Goal: Task Accomplishment & Management: Complete application form

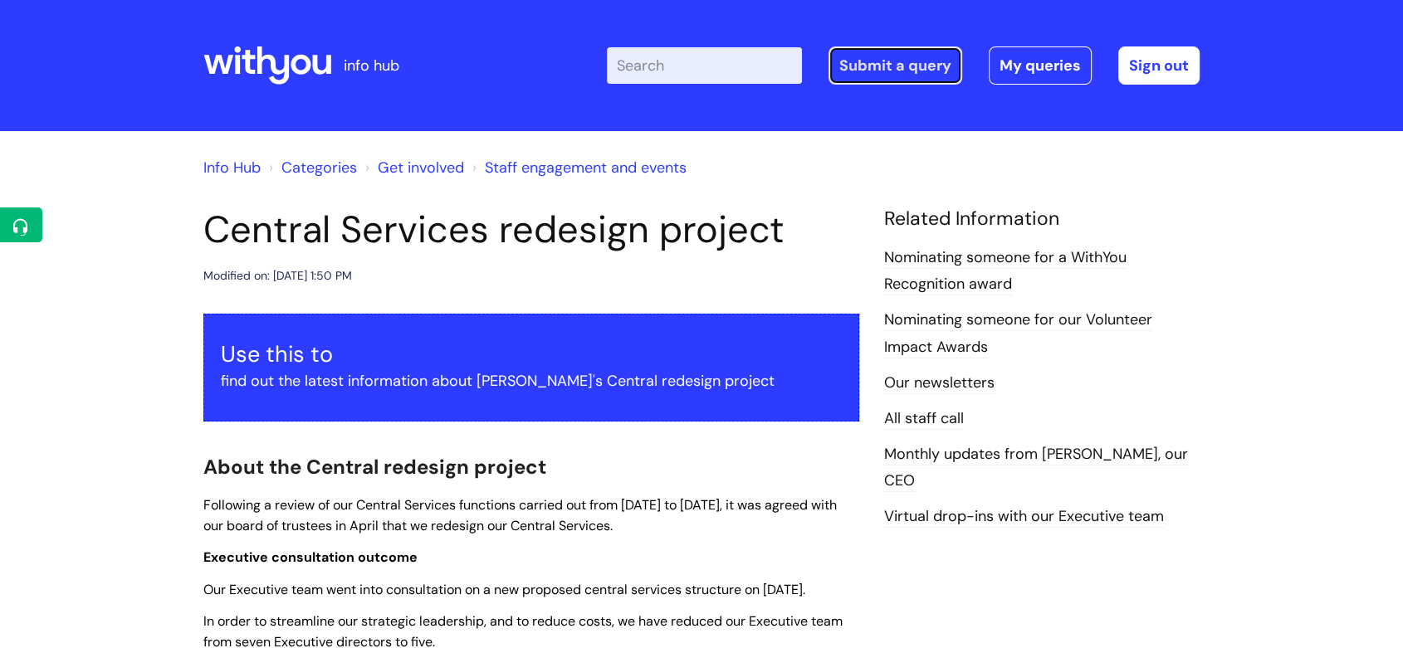
click at [954, 75] on link "Submit a query" at bounding box center [895, 65] width 134 height 38
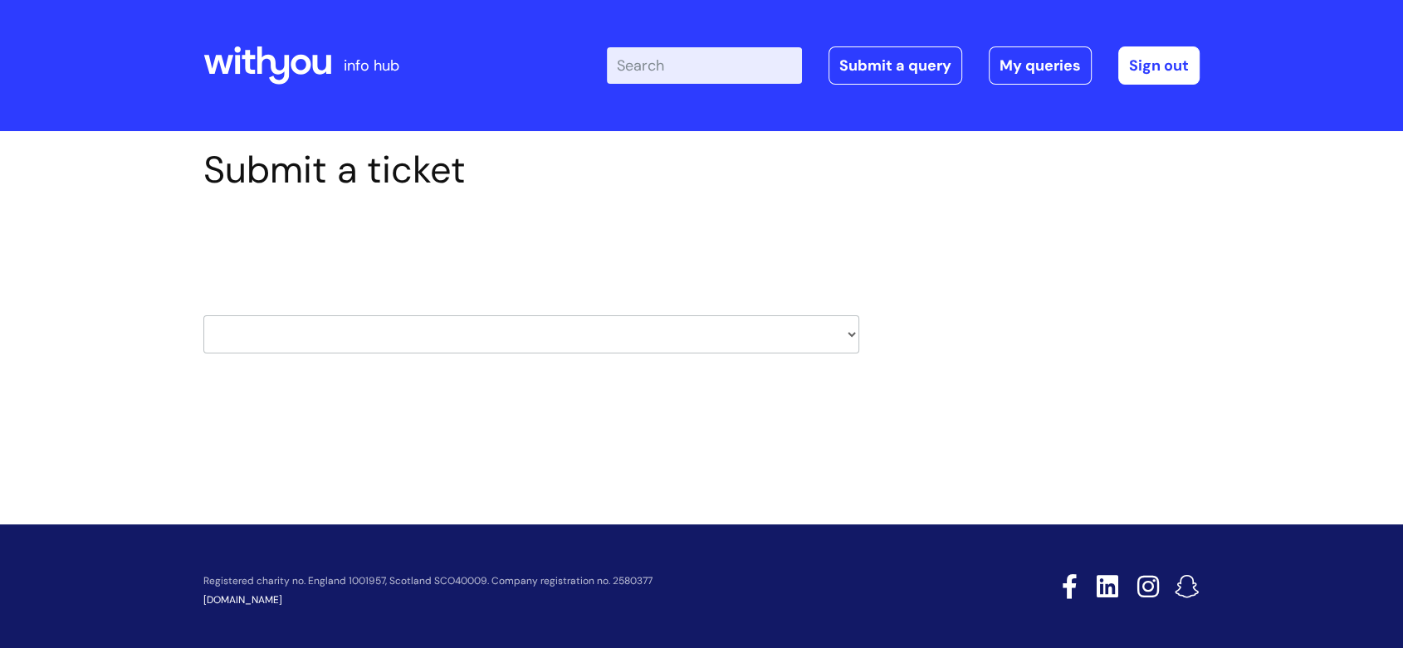
click at [453, 326] on select "HR / People IT and Support Clinical Drug Alerts Finance Accounts Data Support T…" at bounding box center [531, 334] width 656 height 38
select select "payroll"
click at [203, 315] on select "HR / People IT and Support Clinical Drug Alerts Finance Accounts Data Support T…" at bounding box center [531, 334] width 656 height 38
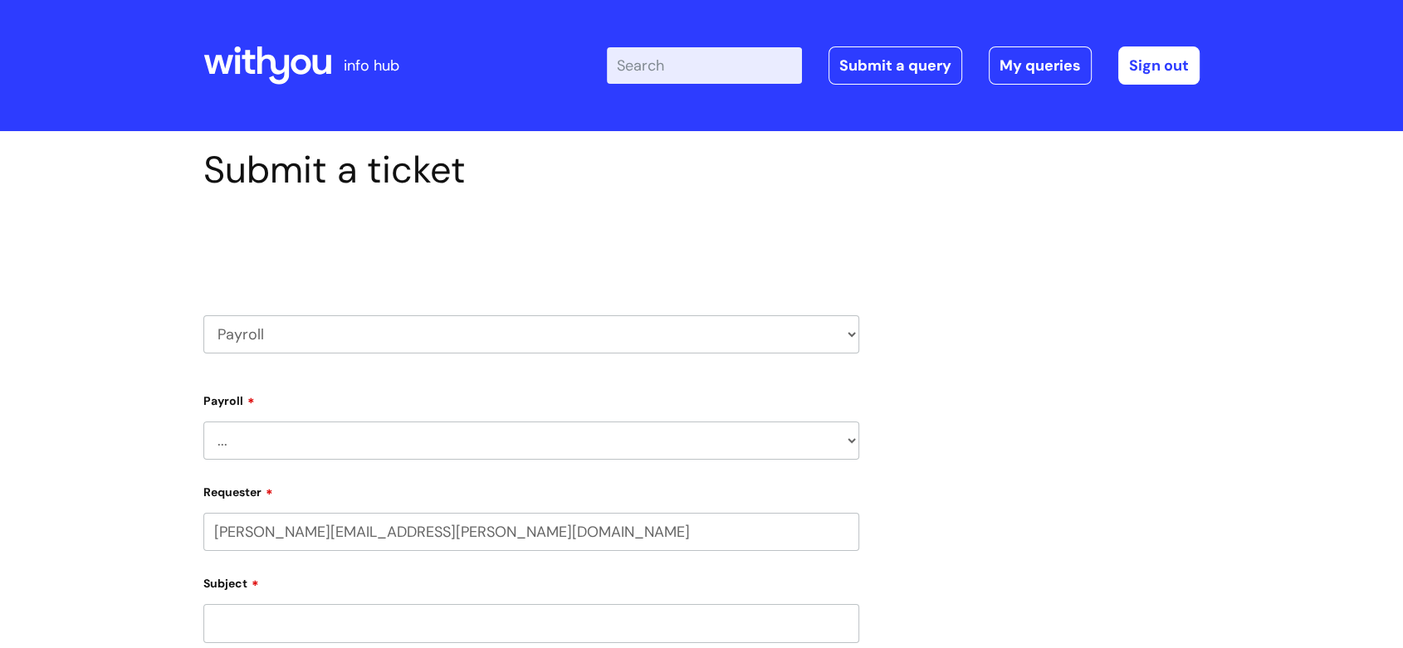
click at [466, 435] on select "... New Hires bank details/starter checklist forms Payroll queries Receiving in…" at bounding box center [531, 441] width 656 height 38
click at [433, 331] on select "HR / People IT and Support Clinical Drug Alerts Finance Accounts Data Support T…" at bounding box center [531, 334] width 656 height 38
select select "hr_/_people"
click at [203, 315] on select "HR / People IT and Support Clinical Drug Alerts Finance Accounts Data Support T…" at bounding box center [531, 334] width 656 height 38
drag, startPoint x: 0, startPoint y: 0, endPoint x: 370, endPoint y: 439, distance: 574.3
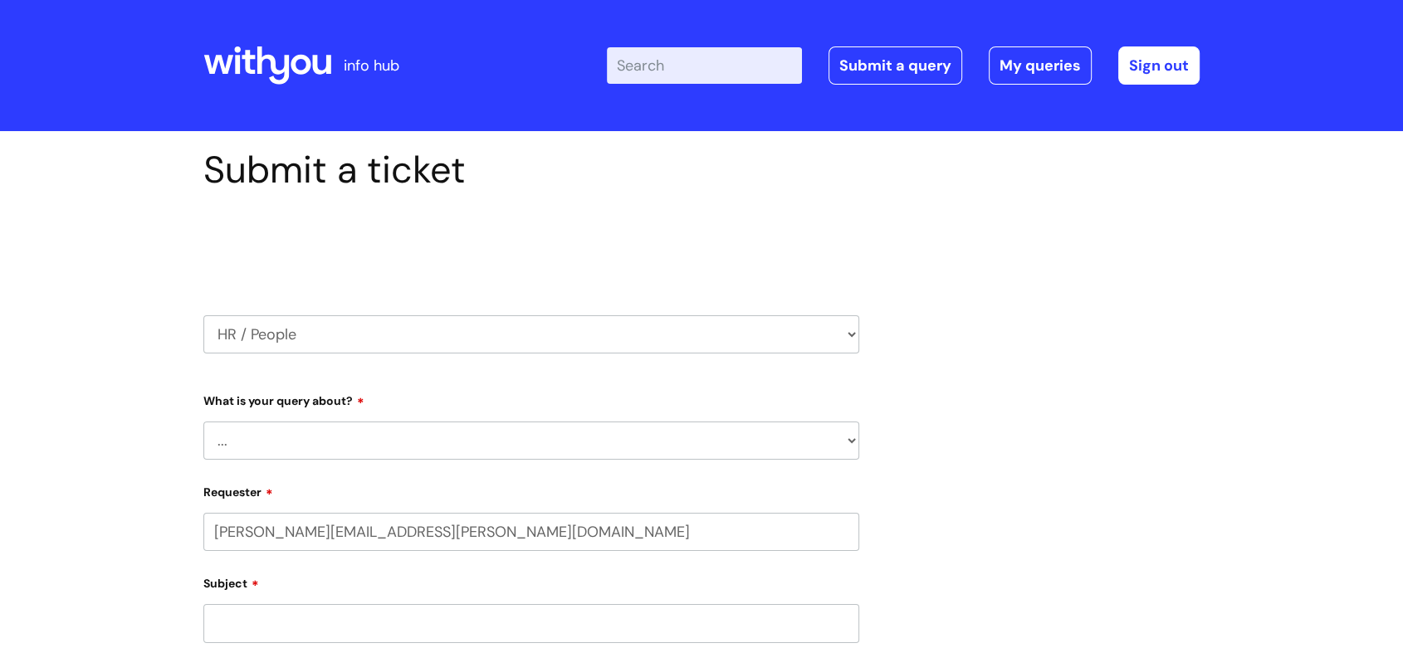
click at [370, 439] on select "... Absence Query Holiday Query Employee change request General HR Query iTrent…" at bounding box center [531, 441] width 656 height 38
select select "Pay Query"
click at [203, 422] on select "... Absence Query Holiday Query Employee change request General HR Query iTrent…" at bounding box center [531, 441] width 656 height 38
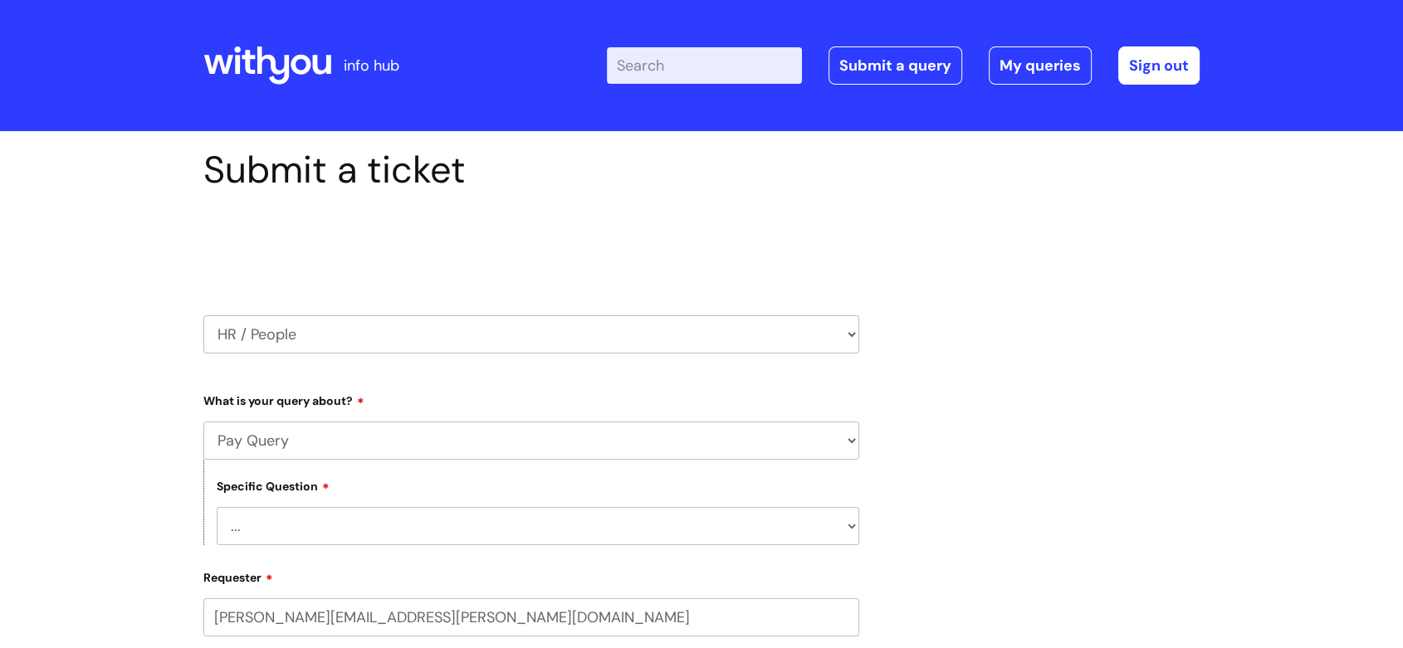
click at [284, 522] on select "... I don’t understand my payslip I think I have been overpaid I think I have b…" at bounding box center [538, 526] width 642 height 38
select select "Other payslip query"
click at [217, 509] on select "... I don’t understand my payslip I think I have been overpaid I think I have b…" at bounding box center [538, 526] width 642 height 38
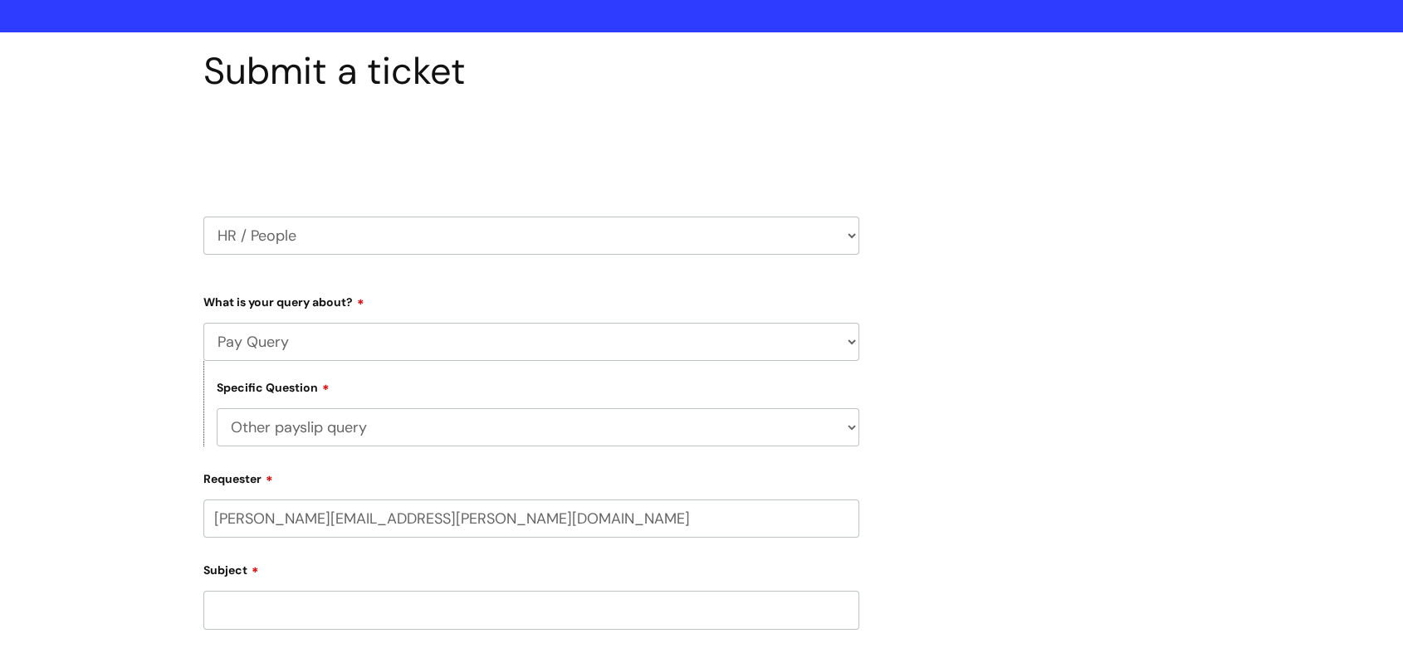
scroll to position [184, 0]
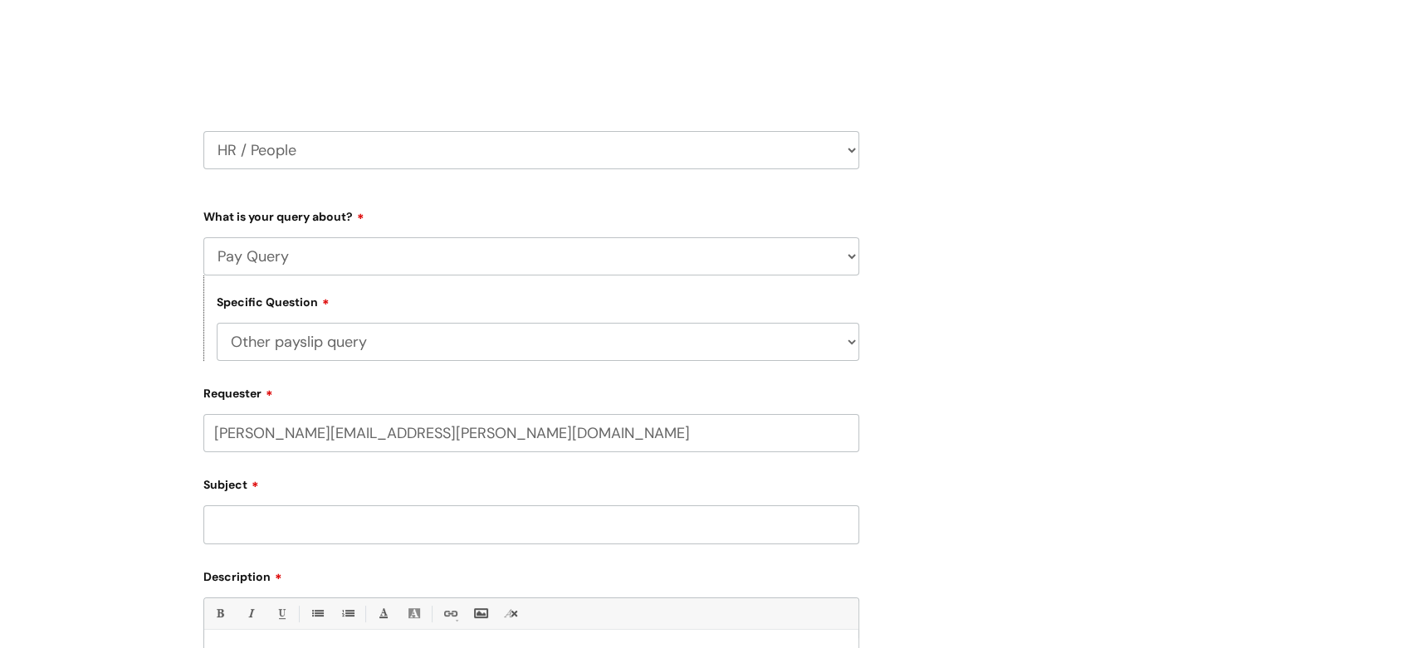
click at [315, 520] on input "Subject" at bounding box center [531, 524] width 656 height 38
click at [217, 527] on input "Tax contribution" at bounding box center [531, 524] width 656 height 38
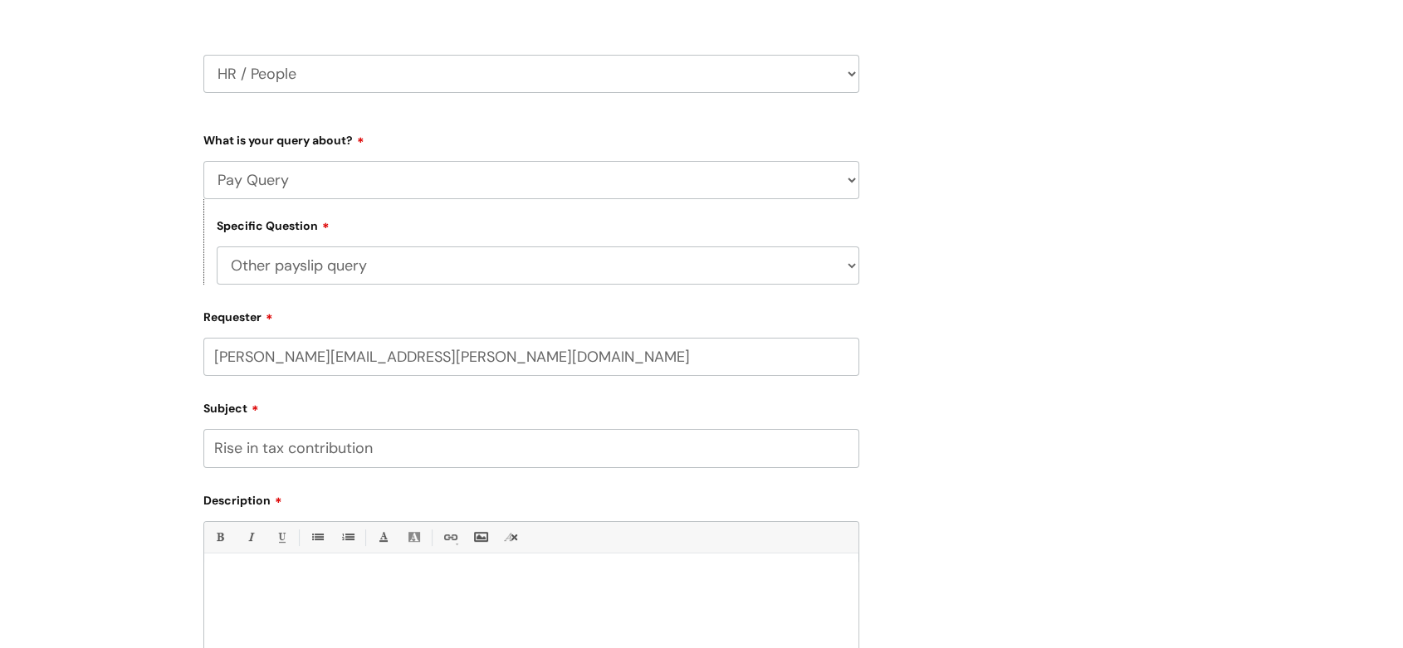
scroll to position [461, 0]
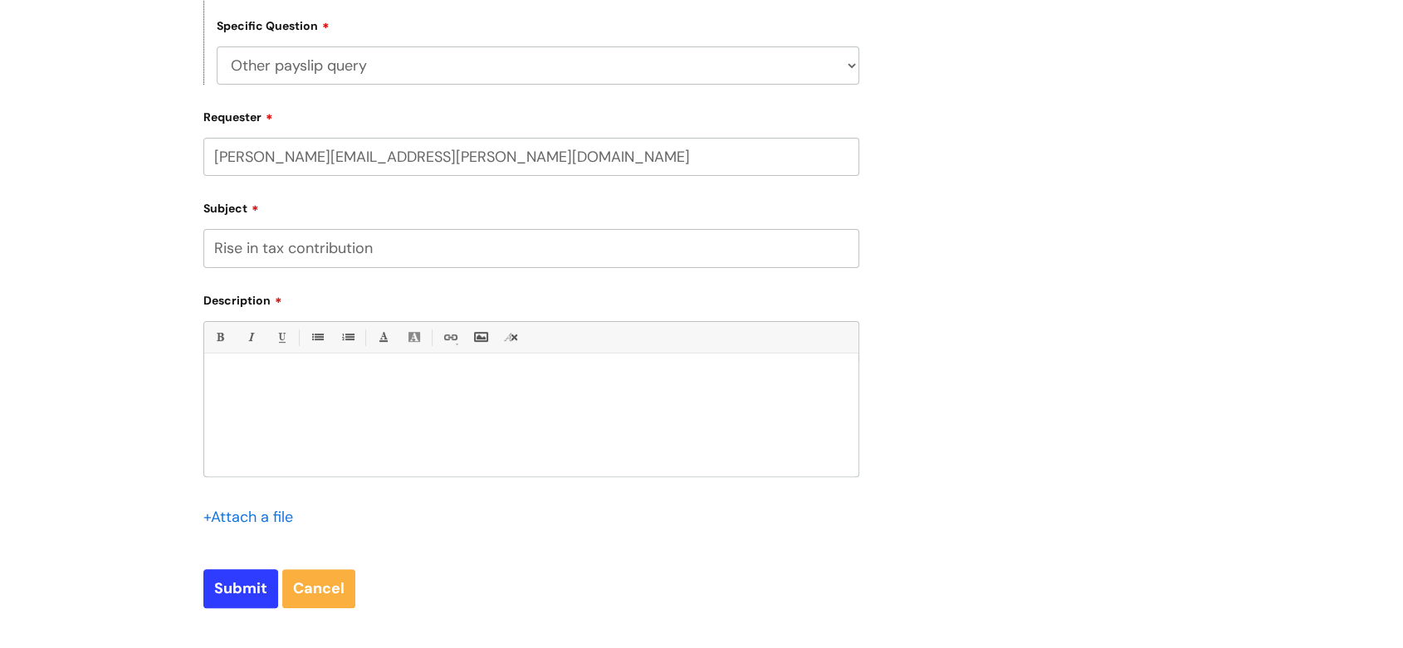
type input "Rise in tax contribution"
click at [299, 384] on p at bounding box center [531, 381] width 629 height 15
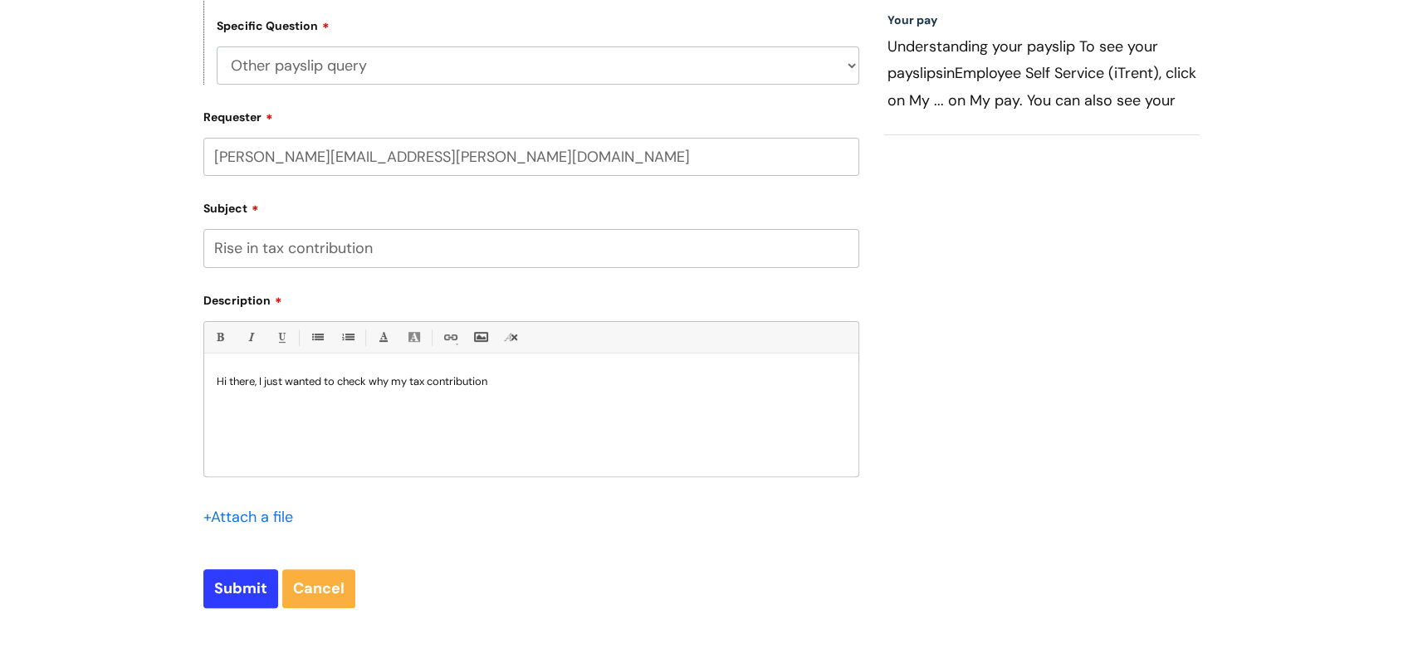
drag, startPoint x: 386, startPoint y: 244, endPoint x: 293, endPoint y: 256, distance: 93.8
click at [287, 252] on input "Rise in tax contribution" at bounding box center [531, 248] width 656 height 38
type input "Rise in tax deductions"
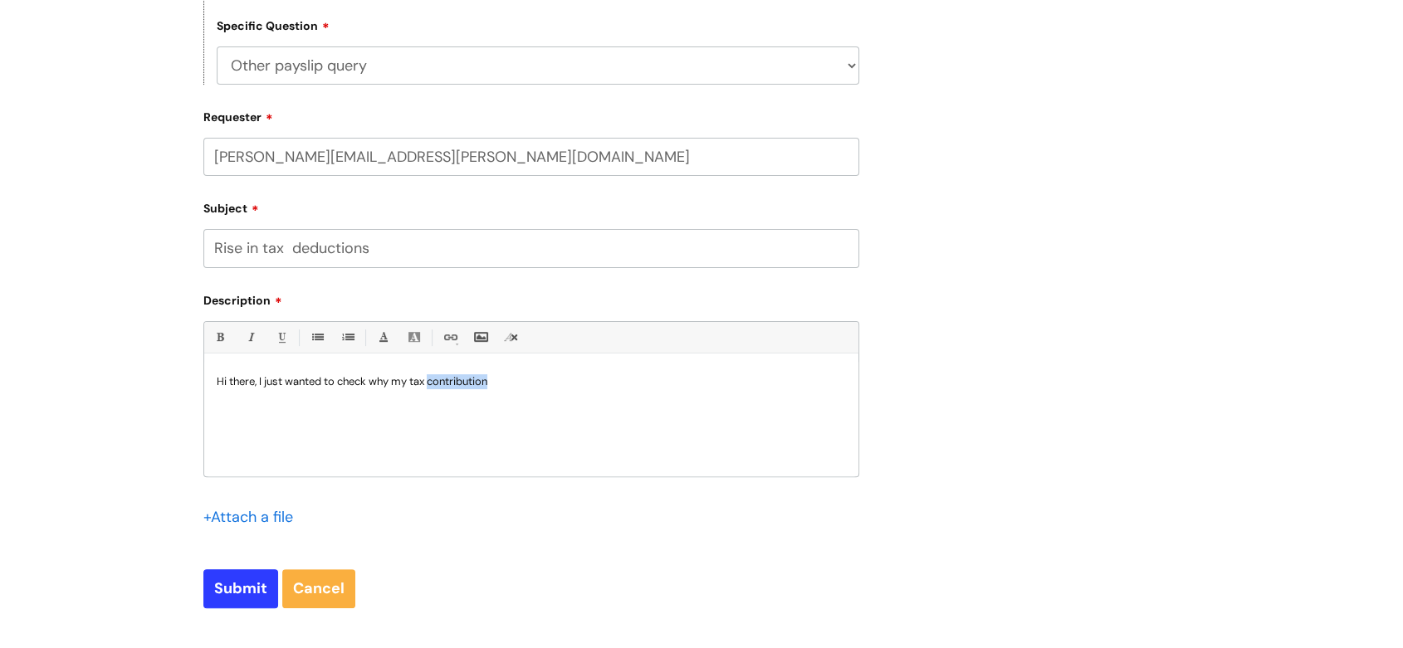
drag, startPoint x: 516, startPoint y: 383, endPoint x: 436, endPoint y: 381, distance: 80.5
click at [433, 381] on p "Hi there, I just wanted to check why my tax contribution" at bounding box center [531, 381] width 629 height 15
click at [687, 383] on p "Hi there, I just wanted to check why my tax deduction for September's pay has r…" at bounding box center [531, 381] width 629 height 15
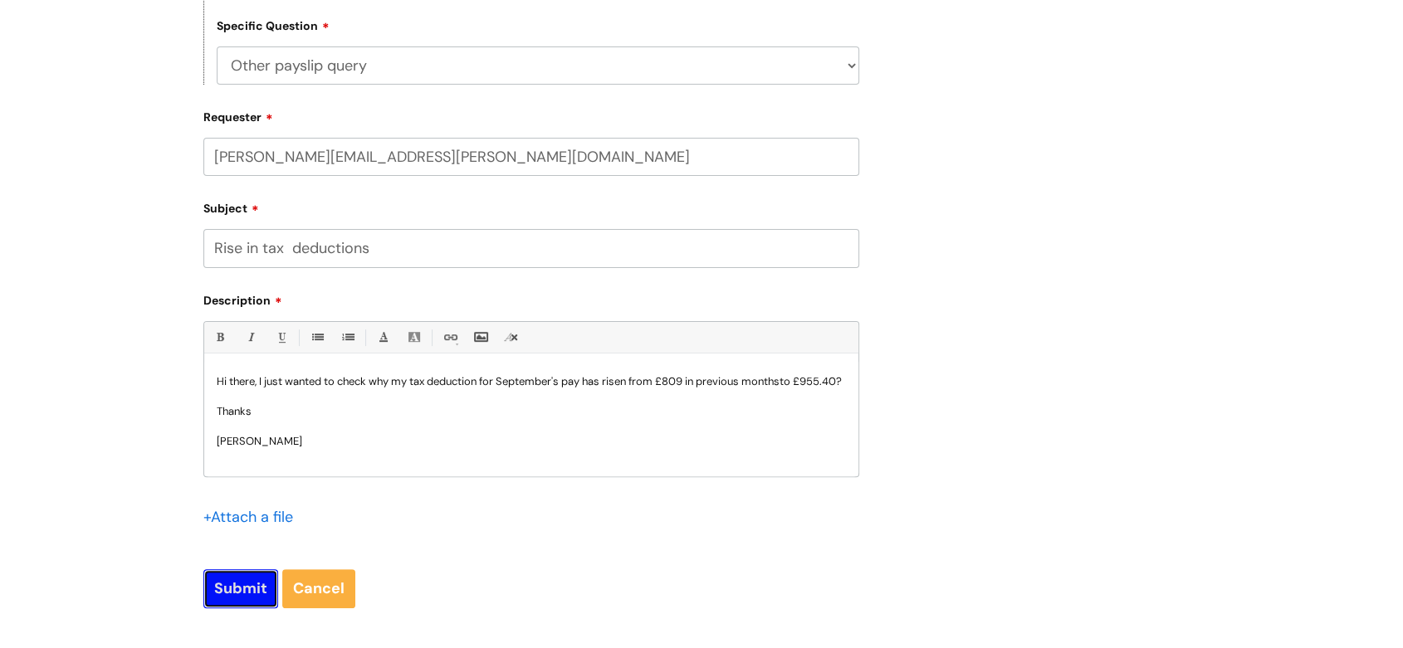
click at [243, 588] on input "Submit" at bounding box center [240, 588] width 75 height 38
type input "Please Wait..."
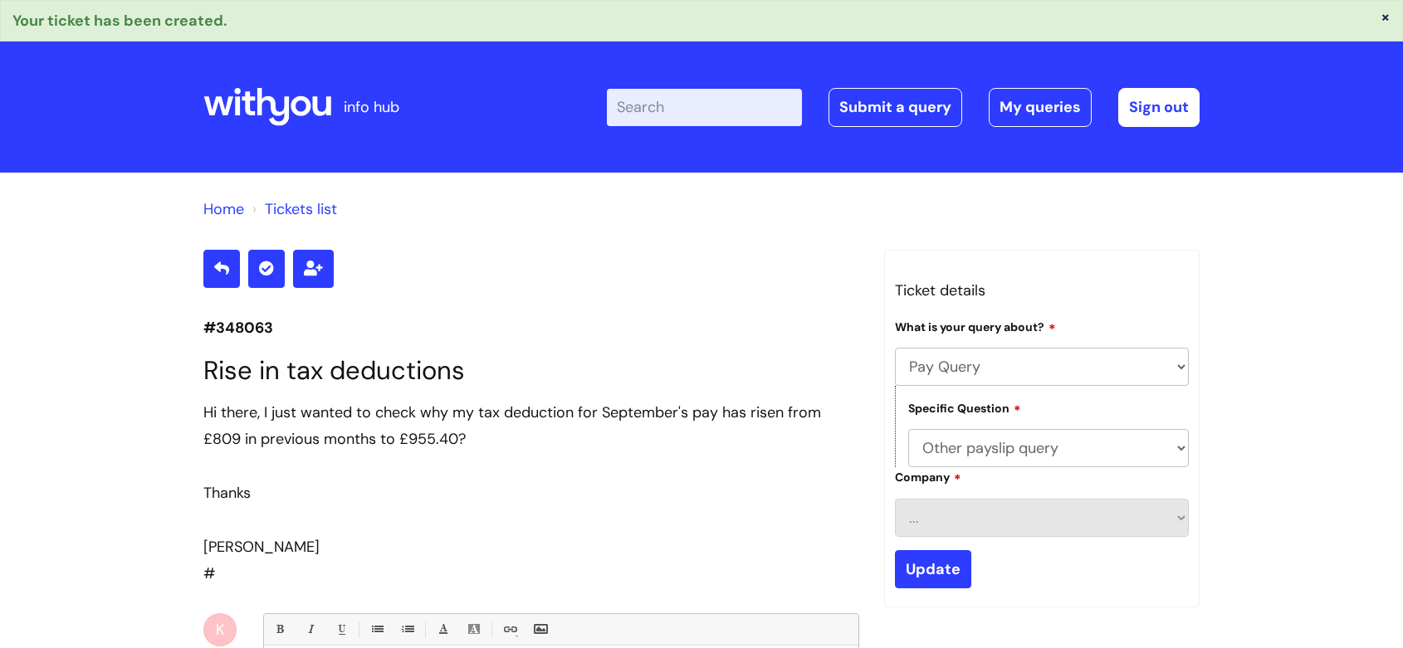
select select "Pay Query"
select select "Other payslip query"
click at [299, 107] on icon at bounding box center [267, 107] width 128 height 40
